Goal: Task Accomplishment & Management: Manage account settings

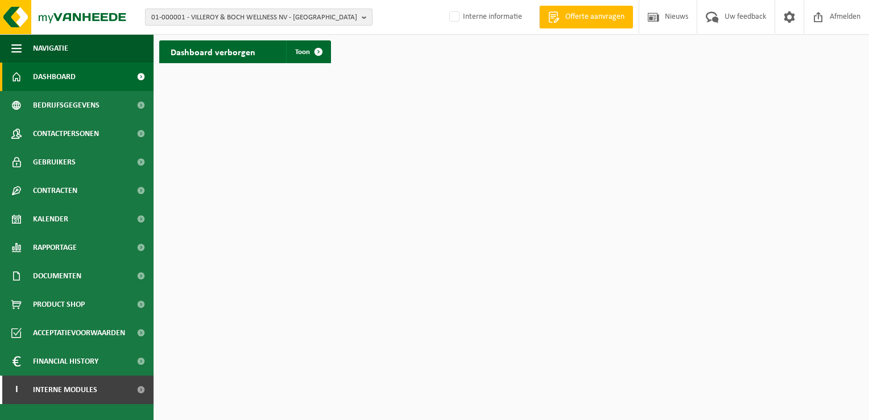
click at [209, 13] on span "01-000001 - VILLEROY & BOCH WELLNESS NV - ROESELARE" at bounding box center [254, 17] width 206 height 17
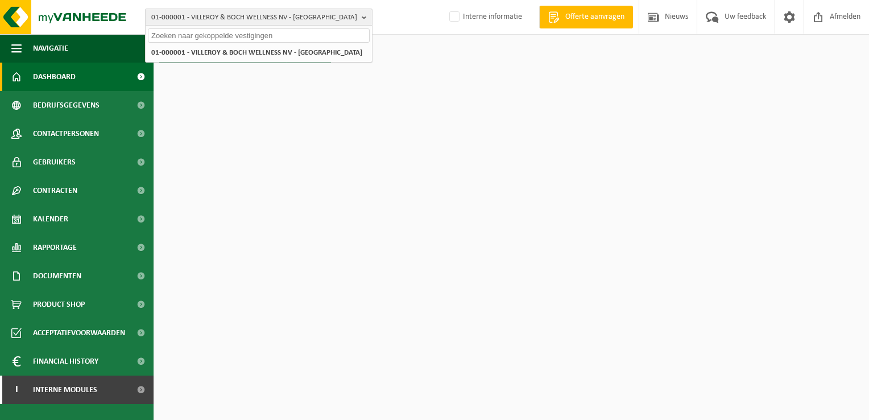
paste input "10-972360"
type input "10-972360"
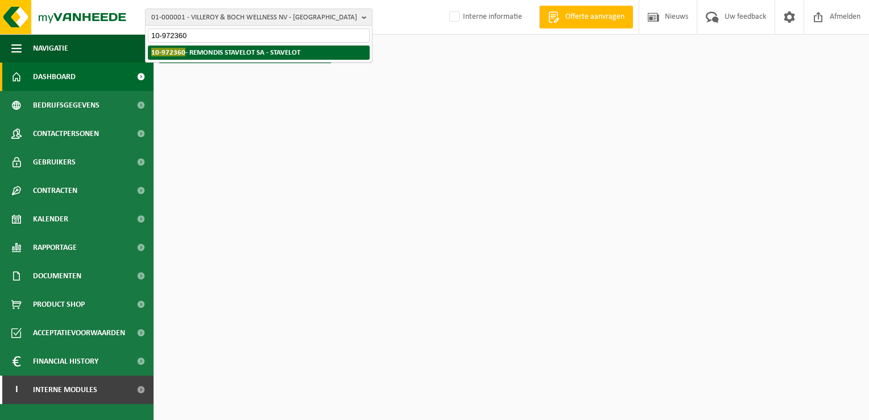
click at [219, 48] on strong "10-972360 - REMONDIS STAVELOT SA - STAVELOT" at bounding box center [225, 52] width 149 height 9
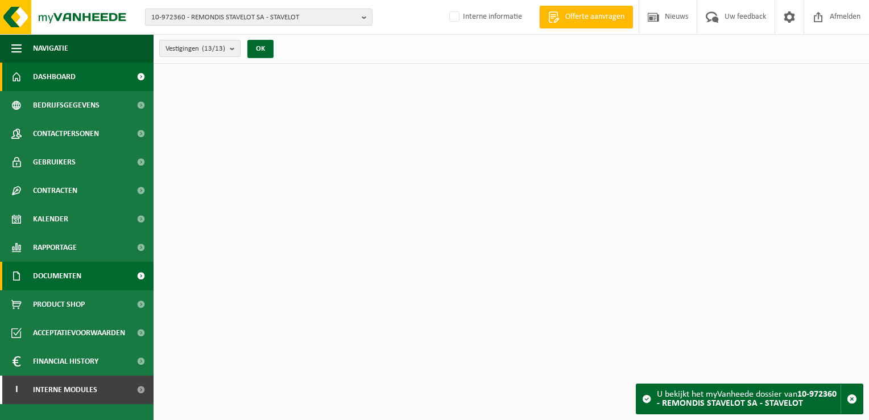
click at [79, 271] on span "Documenten" at bounding box center [57, 276] width 48 height 28
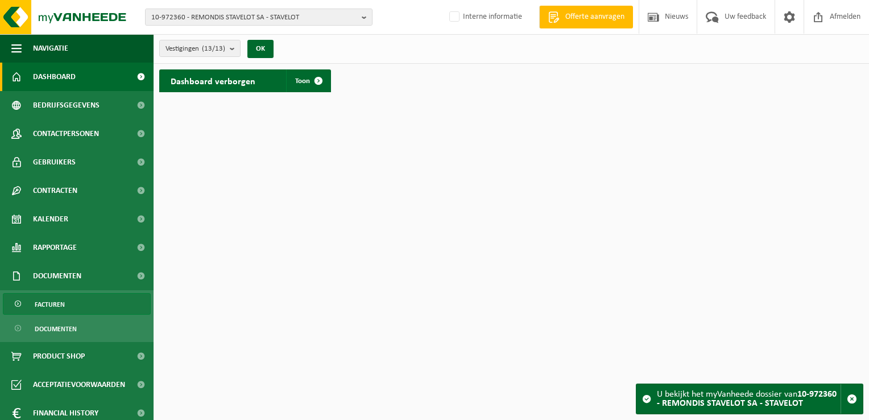
click at [86, 295] on link "Facturen" at bounding box center [77, 304] width 148 height 22
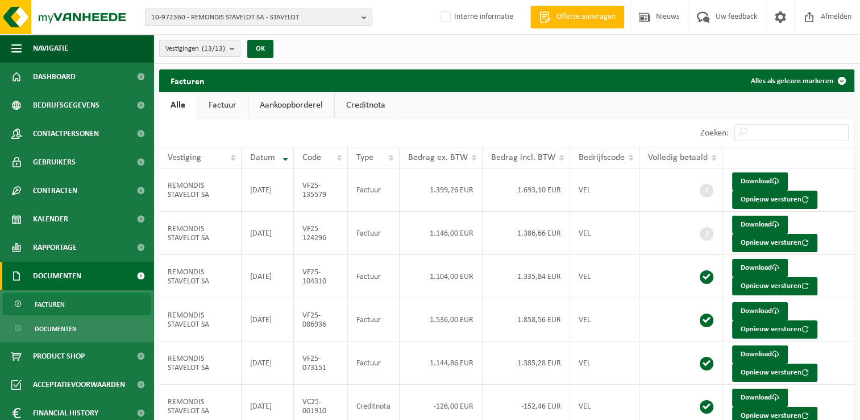
click at [263, 17] on span "10-972360 - REMONDIS STAVELOT SA - STAVELOT" at bounding box center [254, 17] width 206 height 17
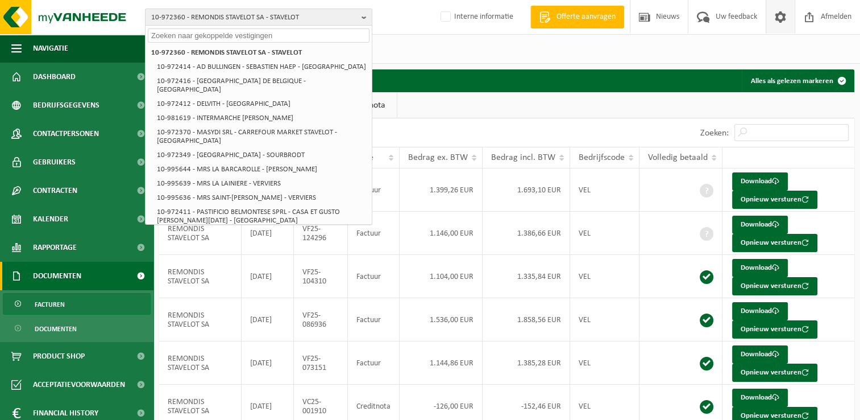
click at [784, 18] on span at bounding box center [780, 17] width 17 height 34
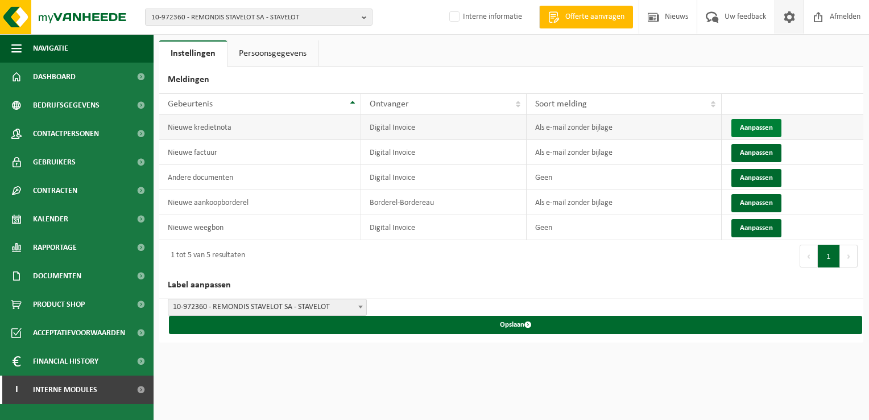
click at [754, 128] on button "Aanpassen" at bounding box center [756, 128] width 50 height 18
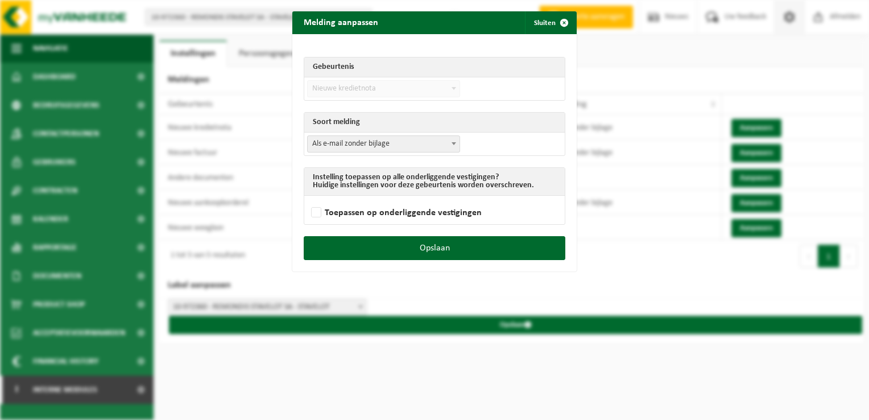
click at [337, 148] on span "Als e-mail zonder bijlage" at bounding box center [384, 144] width 152 height 16
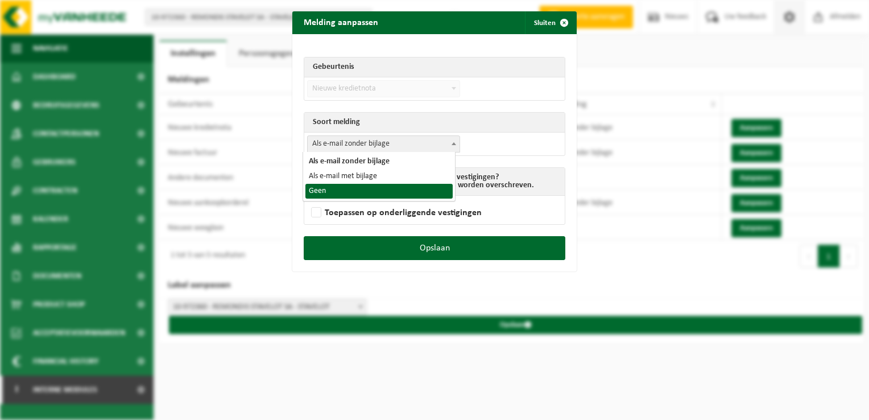
select select "1"
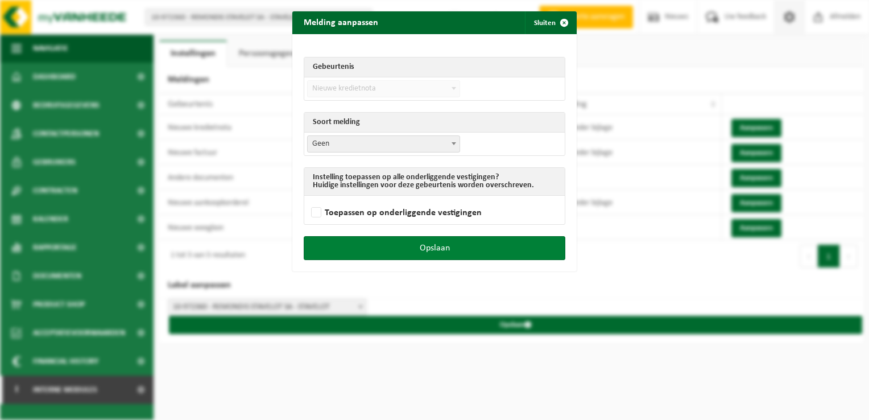
click at [463, 252] on button "Opslaan" at bounding box center [435, 248] width 262 height 24
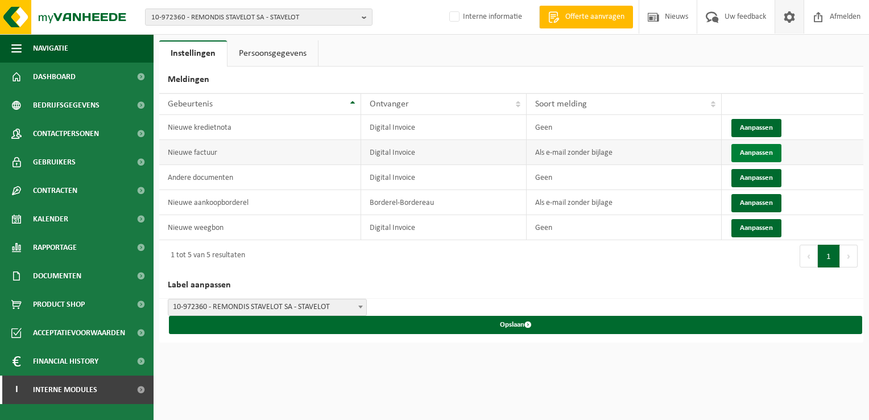
click at [749, 151] on button "Aanpassen" at bounding box center [756, 153] width 50 height 18
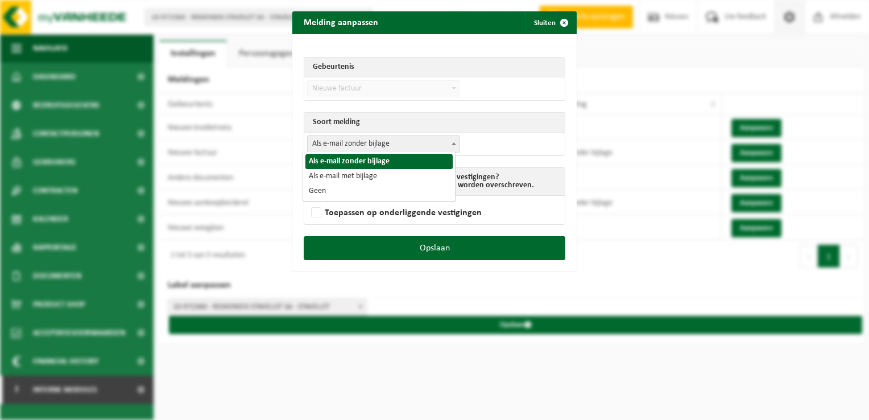
click at [378, 136] on span "Als e-mail zonder bijlage" at bounding box center [384, 144] width 152 height 16
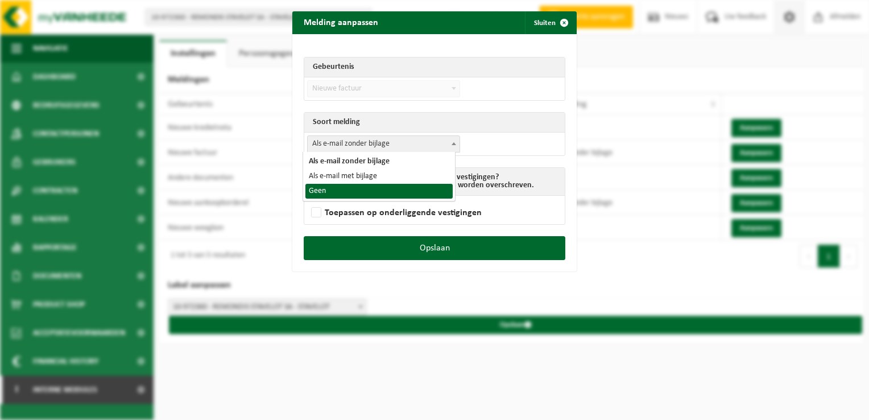
select select "1"
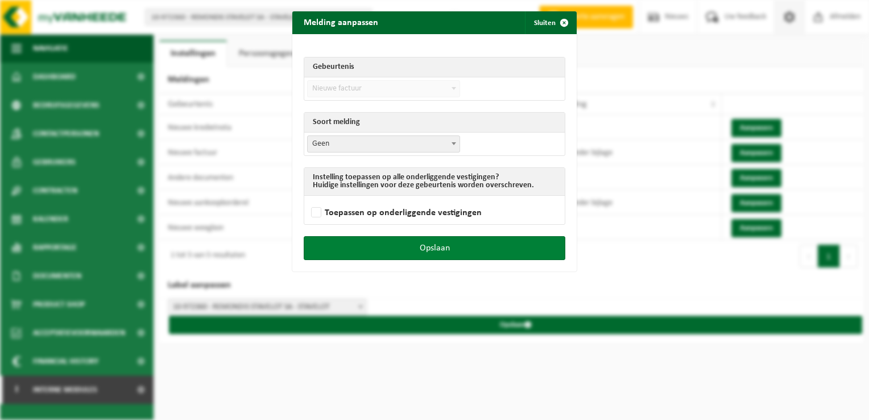
click at [440, 250] on button "Opslaan" at bounding box center [435, 248] width 262 height 24
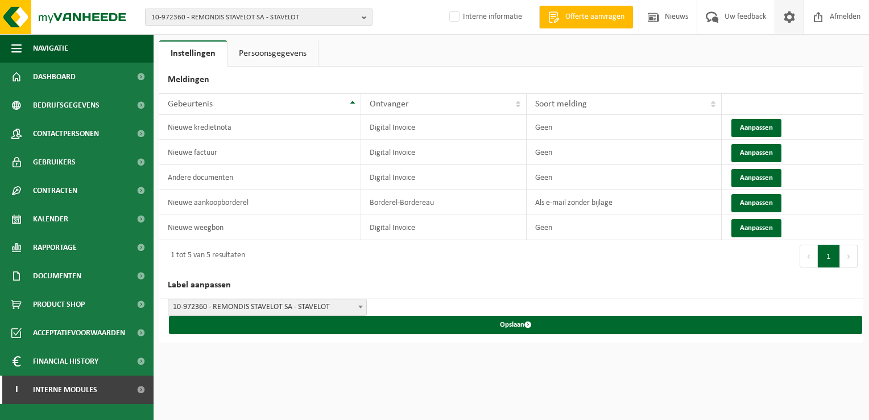
click at [241, 19] on span "10-972360 - REMONDIS STAVELOT SA - STAVELOT" at bounding box center [254, 17] width 206 height 17
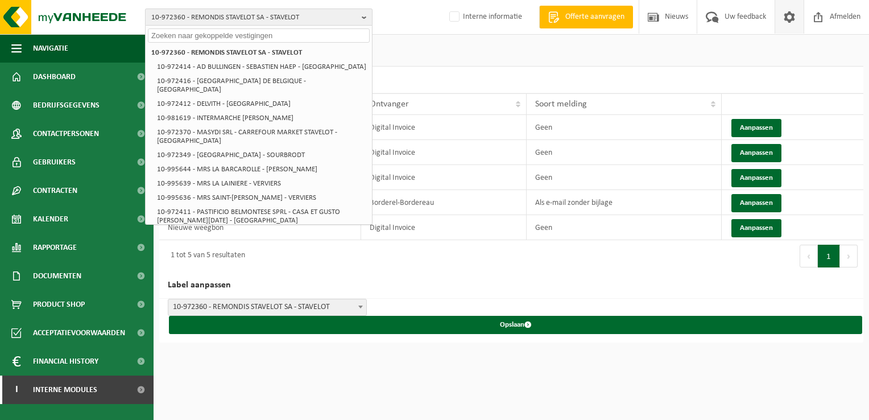
paste input "10-816809"
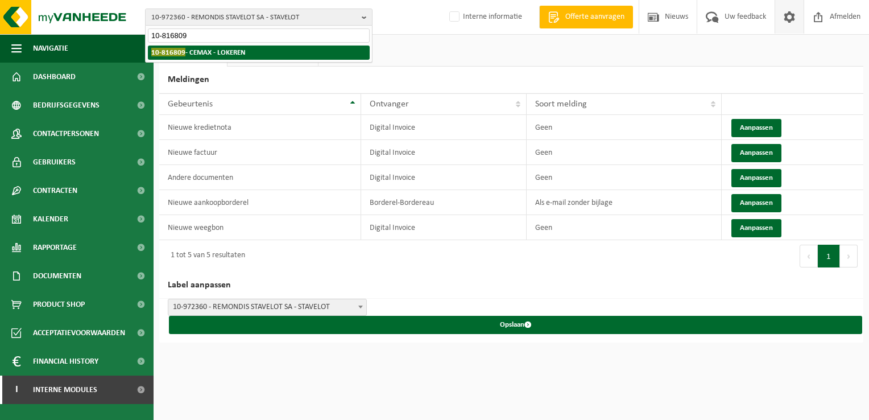
type input "10-816809"
click at [222, 50] on strong "10-816809 - CEMAX - LOKEREN" at bounding box center [198, 52] width 94 height 9
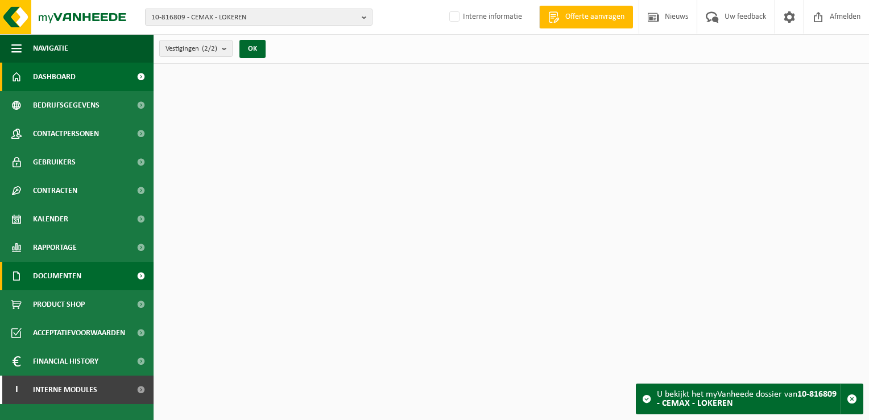
click at [71, 272] on span "Documenten" at bounding box center [57, 276] width 48 height 28
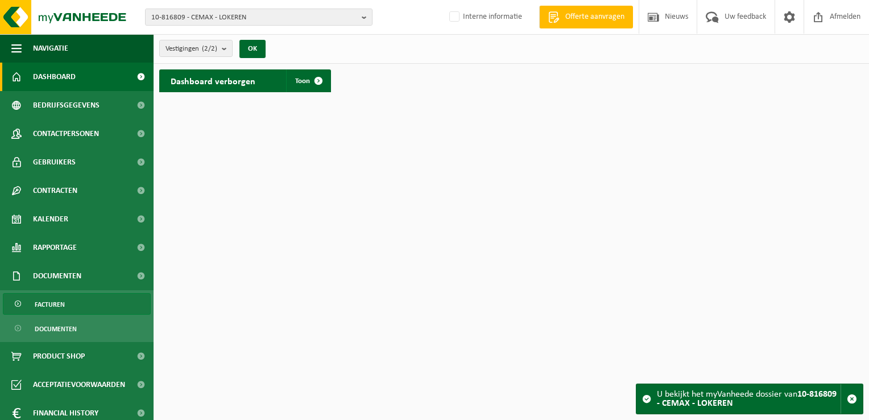
click at [66, 304] on link "Facturen" at bounding box center [77, 304] width 148 height 22
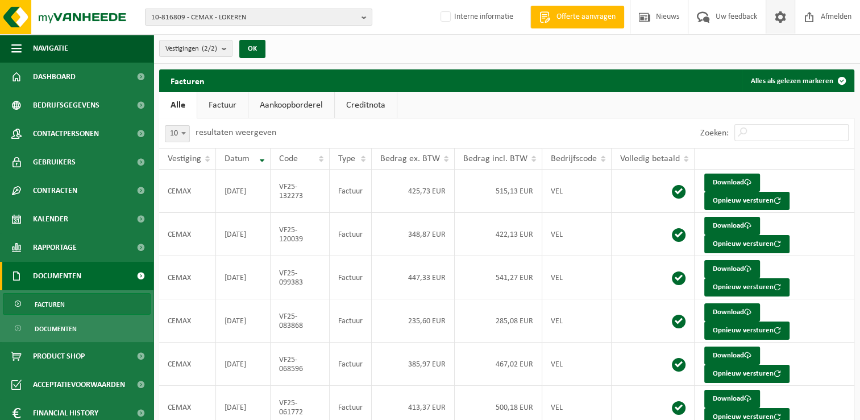
click at [779, 15] on span at bounding box center [780, 17] width 17 height 34
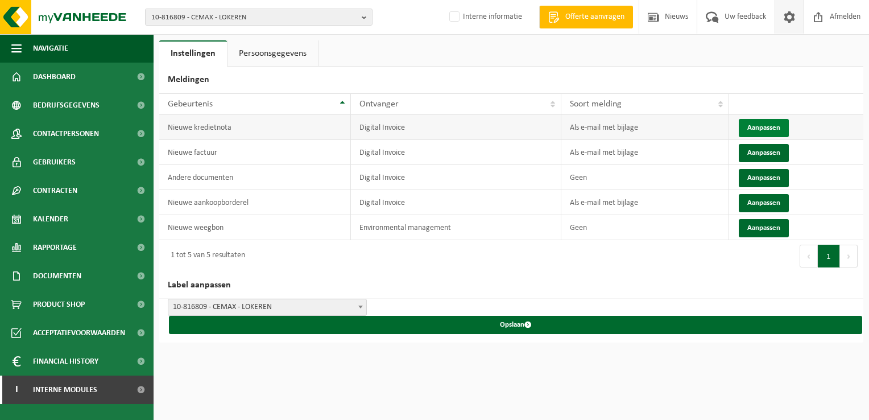
click at [760, 128] on button "Aanpassen" at bounding box center [764, 128] width 50 height 18
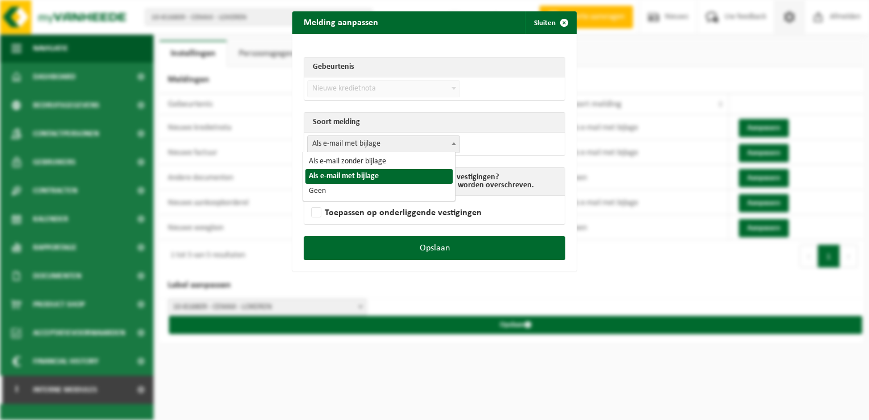
click at [366, 145] on span "Als e-mail met bijlage" at bounding box center [384, 144] width 152 height 16
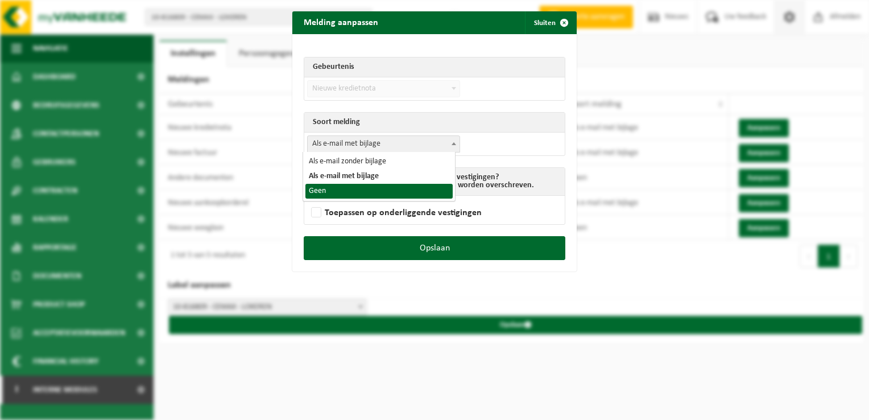
select select "1"
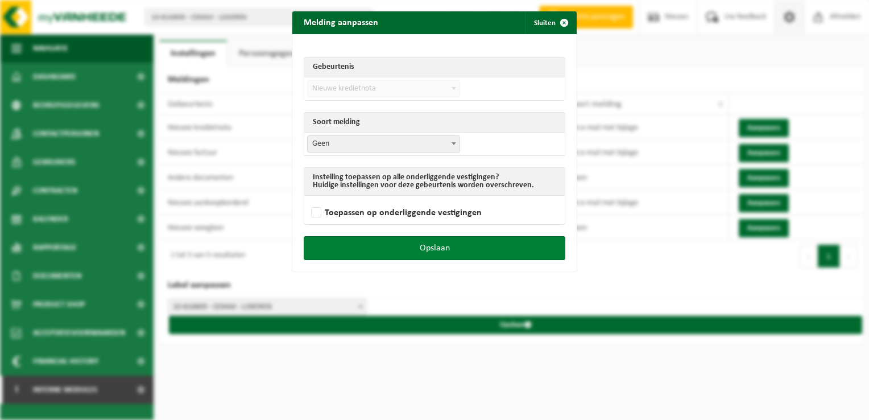
click at [443, 244] on button "Opslaan" at bounding box center [435, 248] width 262 height 24
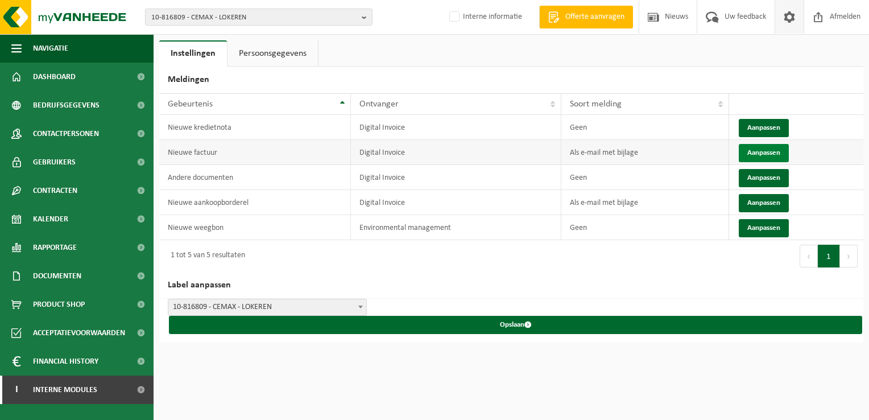
click at [764, 158] on button "Aanpassen" at bounding box center [764, 153] width 50 height 18
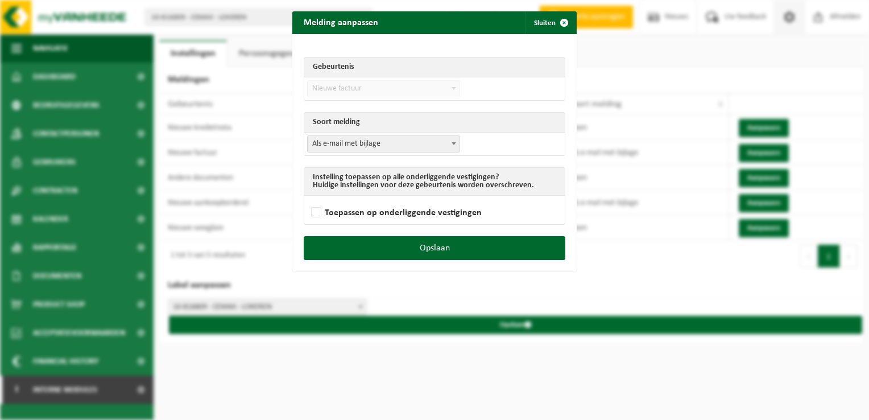
click at [394, 148] on span "Als e-mail met bijlage" at bounding box center [384, 144] width 152 height 16
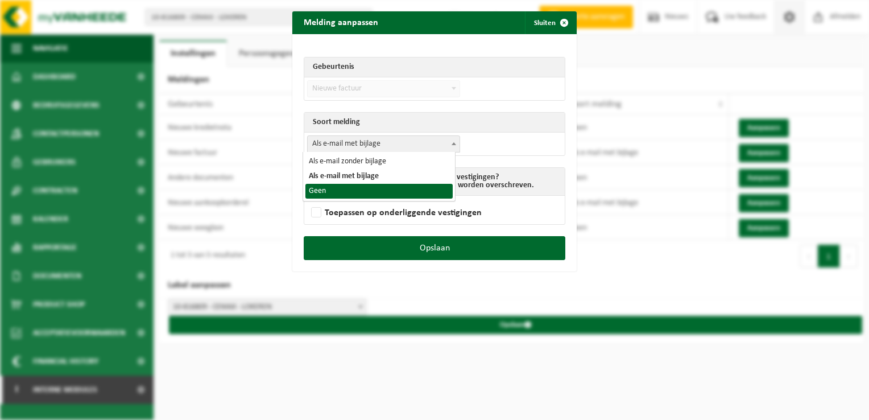
select select "1"
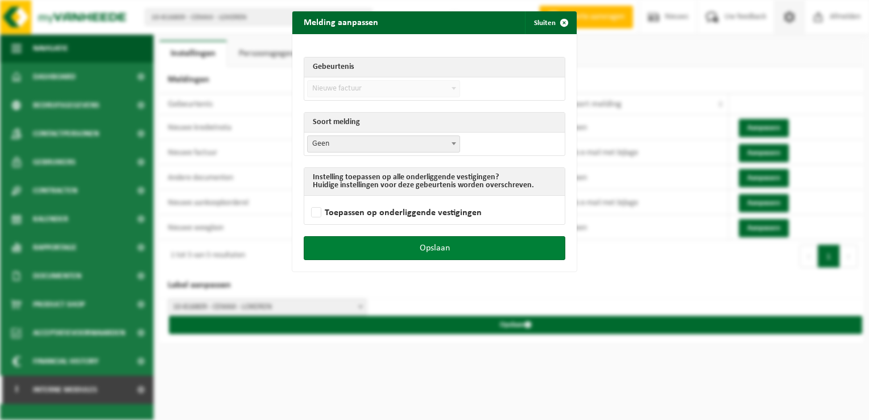
click at [453, 254] on button "Opslaan" at bounding box center [435, 248] width 262 height 24
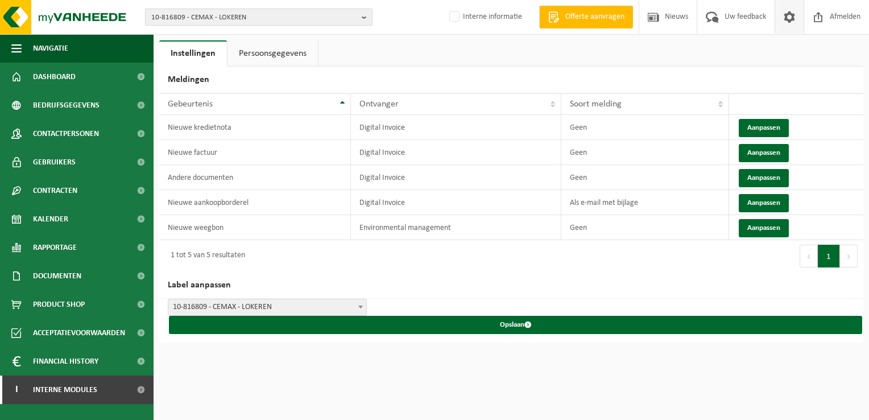
click at [252, 20] on span "10-816809 - CEMAX - LOKEREN" at bounding box center [254, 17] width 206 height 17
type input "10-950083"
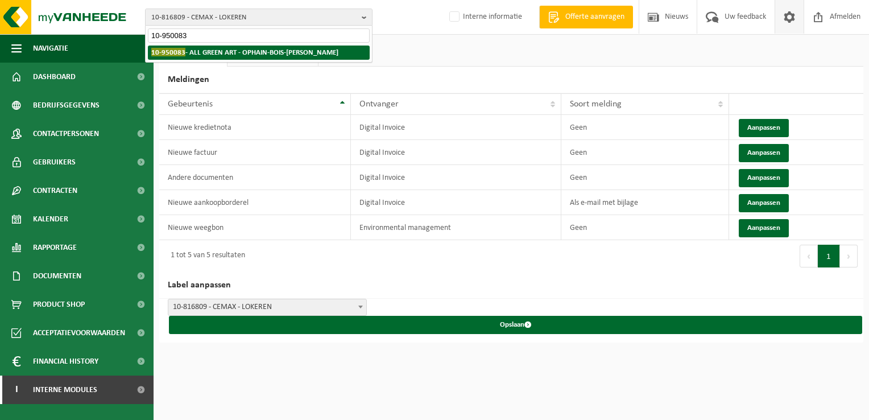
click at [280, 51] on strong "10-950083 - ALL GREEN ART - OPHAIN-BOIS-SEIGNEUR-ISAAC" at bounding box center [244, 52] width 187 height 9
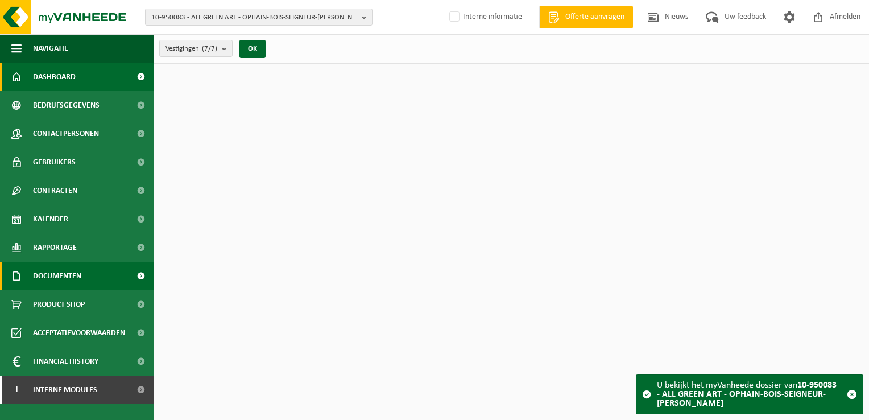
click at [78, 279] on span "Documenten" at bounding box center [57, 276] width 48 height 28
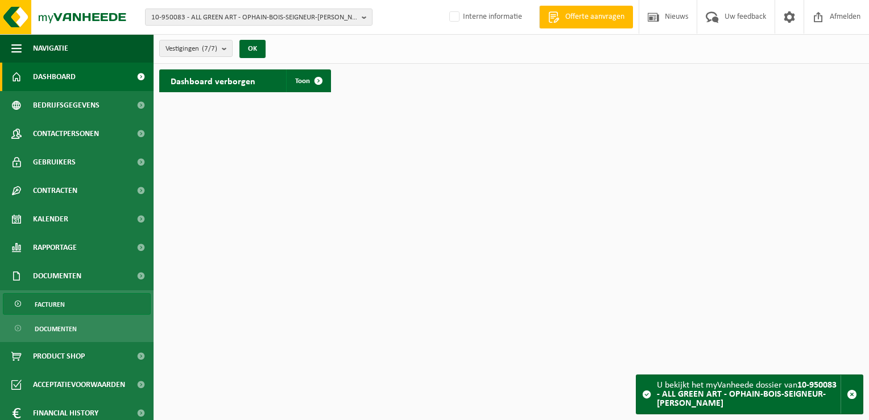
click at [79, 296] on link "Facturen" at bounding box center [77, 304] width 148 height 22
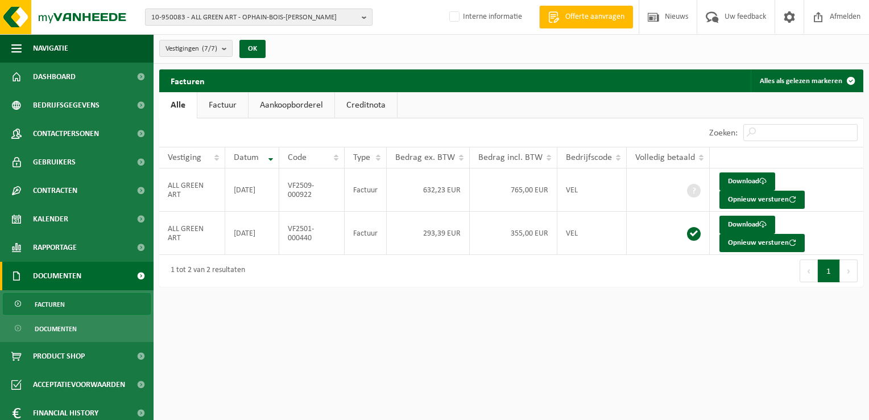
click at [175, 15] on span "10-950083 - ALL GREEN ART - OPHAIN-BOIS-SEIGNEUR-ISAAC" at bounding box center [254, 17] width 206 height 17
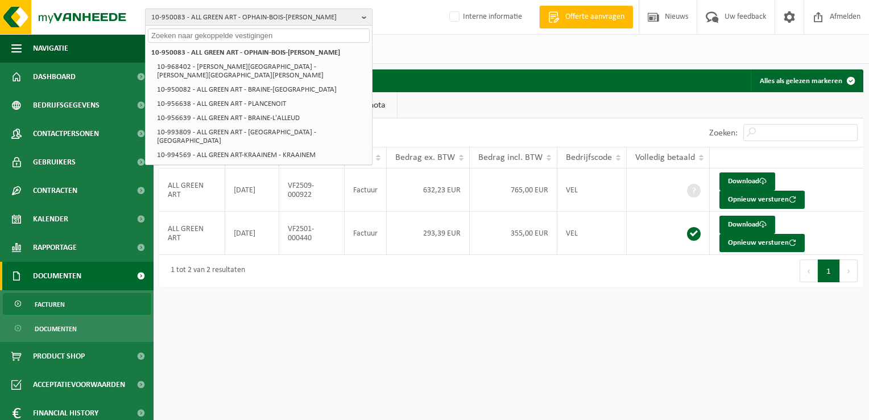
paste input "10-811501"
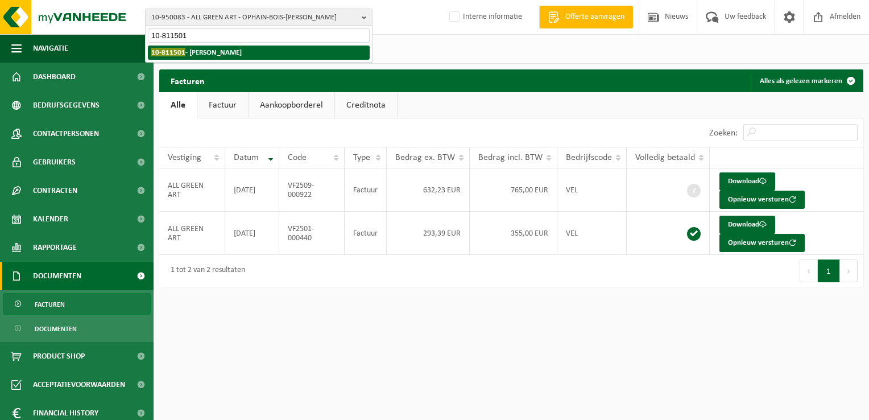
type input "10-811501"
click at [208, 55] on strong "10-811501 - DEMEULENAERE GINO - ZEDELGEM" at bounding box center [196, 52] width 90 height 9
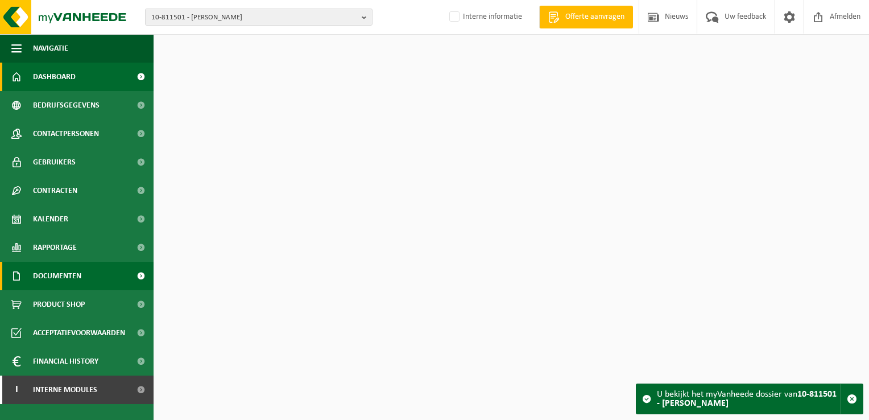
click at [90, 281] on link "Documenten" at bounding box center [77, 276] width 154 height 28
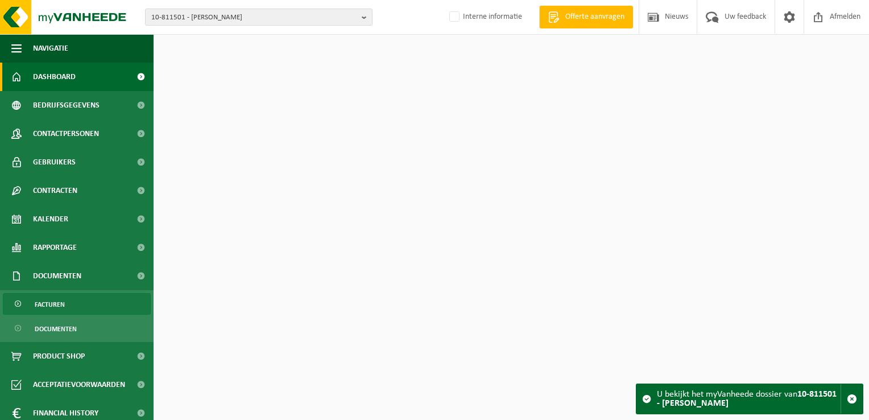
click at [93, 307] on link "Facturen" at bounding box center [77, 304] width 148 height 22
